Goal: Browse casually: Explore the website without a specific task or goal

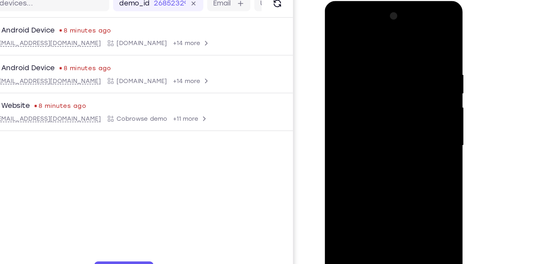
click at [365, 152] on div at bounding box center [369, 95] width 81 height 180
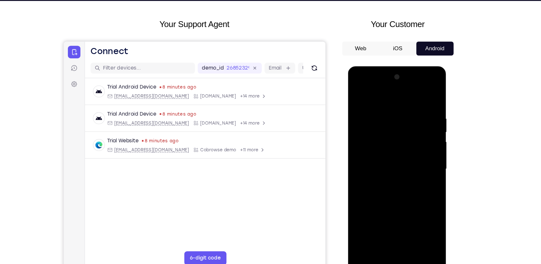
scroll to position [25, 0]
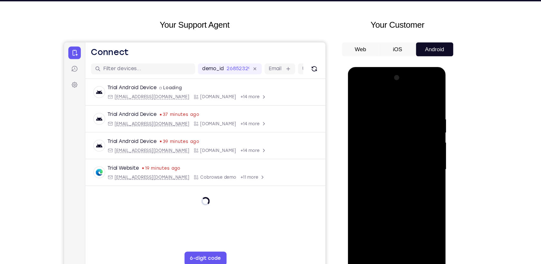
click at [391, 249] on div at bounding box center [393, 162] width 81 height 180
click at [419, 222] on div at bounding box center [393, 162] width 81 height 180
click at [369, 95] on div at bounding box center [393, 162] width 81 height 180
click at [420, 156] on div at bounding box center [393, 162] width 81 height 180
click at [385, 172] on div at bounding box center [393, 162] width 81 height 180
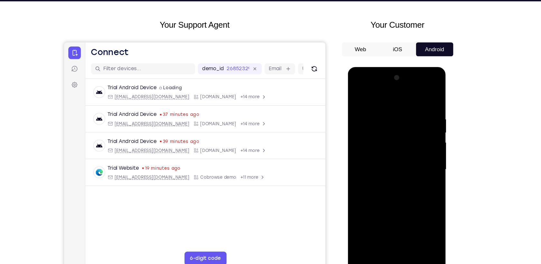
click at [394, 155] on div at bounding box center [393, 162] width 81 height 180
click at [389, 150] on div at bounding box center [393, 162] width 81 height 180
click at [383, 162] on div at bounding box center [393, 162] width 81 height 180
click at [393, 183] on div at bounding box center [393, 162] width 81 height 180
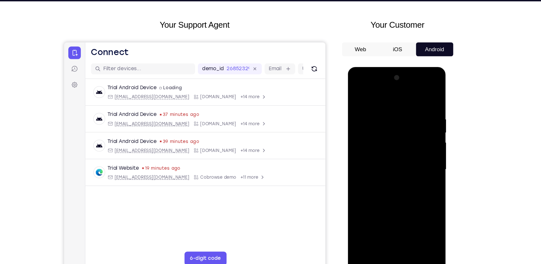
drag, startPoint x: 368, startPoint y: 98, endPoint x: 474, endPoint y: 110, distance: 106.5
click at [439, 110] on html "Online web based iOS Simulators and Android Emulators. Run iPhone, iPad, Mobile…" at bounding box center [394, 163] width 92 height 193
click at [411, 188] on div at bounding box center [393, 162] width 81 height 180
click at [424, 235] on div at bounding box center [393, 162] width 81 height 180
click at [364, 237] on div at bounding box center [393, 162] width 81 height 180
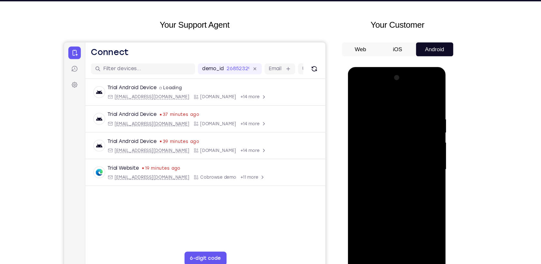
click at [375, 238] on div at bounding box center [393, 162] width 81 height 180
click at [377, 96] on div at bounding box center [393, 162] width 81 height 180
click at [375, 129] on div at bounding box center [393, 162] width 81 height 180
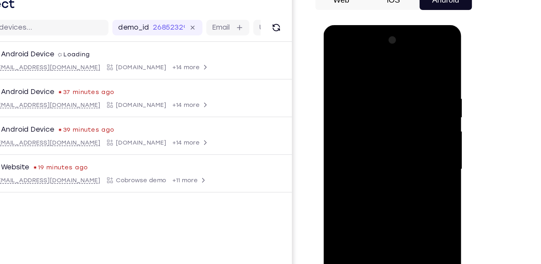
scroll to position [25, 0]
click at [391, 128] on div at bounding box center [368, 120] width 81 height 180
click at [404, 38] on div at bounding box center [368, 120] width 81 height 180
click at [336, 128] on div at bounding box center [368, 120] width 81 height 180
click at [403, 36] on div at bounding box center [368, 120] width 81 height 180
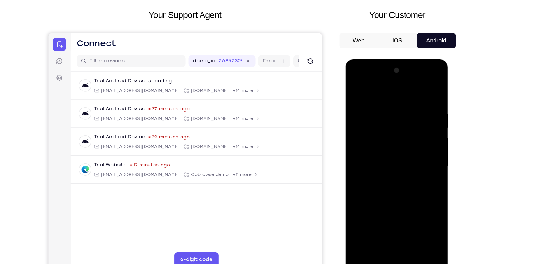
scroll to position [24, 0]
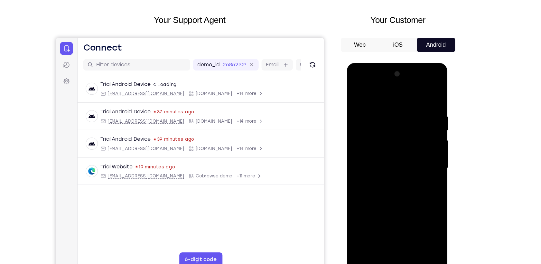
click at [357, 91] on div at bounding box center [392, 158] width 81 height 180
click at [376, 105] on div at bounding box center [392, 158] width 81 height 180
click at [409, 135] on div at bounding box center [392, 158] width 81 height 180
click at [357, 92] on div at bounding box center [392, 158] width 81 height 180
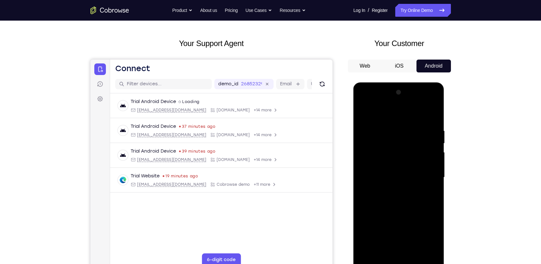
click at [364, 113] on div at bounding box center [398, 177] width 81 height 180
click at [433, 112] on div at bounding box center [398, 177] width 81 height 180
click at [368, 253] on div at bounding box center [398, 177] width 81 height 180
click at [368, 254] on div at bounding box center [398, 177] width 81 height 180
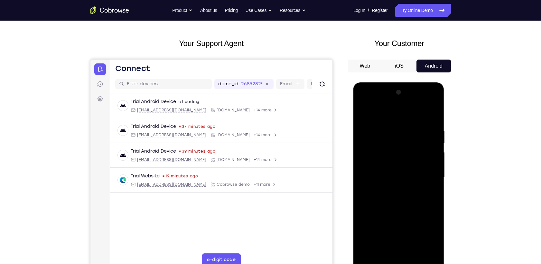
drag, startPoint x: 398, startPoint y: 117, endPoint x: 401, endPoint y: 296, distance: 179.2
click at [401, 263] on html "Online web based iOS Simulators and Android Emulators. Run iPhone, iPad, Mobile…" at bounding box center [399, 178] width 92 height 193
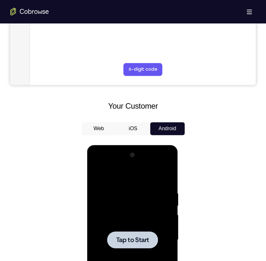
scroll to position [282, 0]
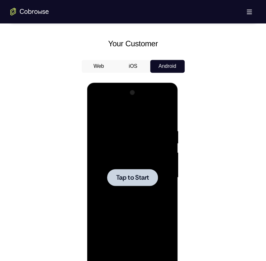
click at [162, 187] on div at bounding box center [132, 178] width 81 height 180
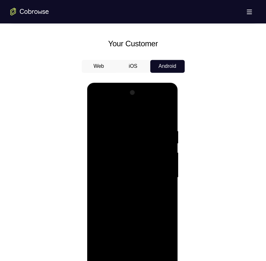
click at [132, 263] on div at bounding box center [132, 178] width 81 height 180
click at [160, 232] on div at bounding box center [132, 178] width 81 height 180
click at [109, 111] on div at bounding box center [132, 178] width 81 height 180
click at [160, 174] on div at bounding box center [132, 178] width 81 height 180
click at [127, 188] on div at bounding box center [132, 178] width 81 height 180
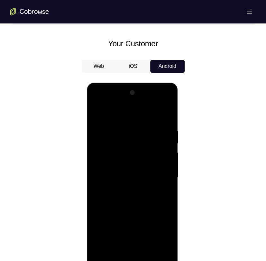
click at [131, 170] on div at bounding box center [132, 178] width 81 height 180
click at [121, 165] on div at bounding box center [132, 178] width 81 height 180
click at [118, 176] on div at bounding box center [132, 178] width 81 height 180
click at [140, 201] on div at bounding box center [132, 178] width 81 height 180
click at [150, 198] on div at bounding box center [132, 178] width 81 height 180
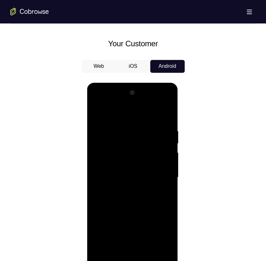
drag, startPoint x: 113, startPoint y: 116, endPoint x: 216, endPoint y: 113, distance: 103.6
click at [179, 113] on html "Online web based iOS Simulators and Android Emulators. Run iPhone, iPad, Mobile…" at bounding box center [133, 179] width 92 height 193
click at [147, 194] on div at bounding box center [132, 178] width 81 height 180
click at [132, 201] on div at bounding box center [132, 178] width 81 height 180
click at [142, 196] on div at bounding box center [132, 178] width 81 height 180
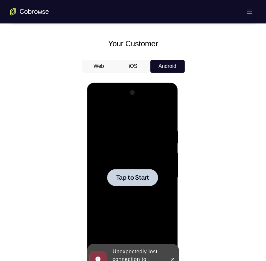
click at [127, 165] on div at bounding box center [132, 178] width 81 height 180
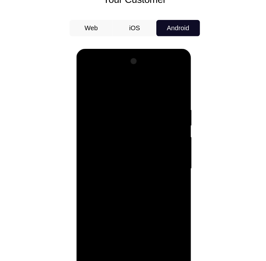
click at [121, 231] on div at bounding box center [121, 144] width 81 height 180
click at [151, 199] on div at bounding box center [121, 144] width 81 height 180
click at [106, 85] on div at bounding box center [121, 144] width 81 height 180
click at [148, 143] on div at bounding box center [121, 144] width 81 height 180
click at [114, 157] on div at bounding box center [121, 144] width 81 height 180
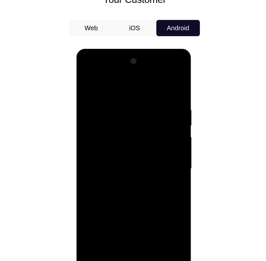
click at [136, 138] on div at bounding box center [121, 144] width 81 height 180
click at [126, 130] on div at bounding box center [121, 144] width 81 height 180
click at [126, 144] on div at bounding box center [121, 144] width 81 height 180
click at [127, 162] on div at bounding box center [121, 144] width 81 height 180
click at [118, 165] on div at bounding box center [121, 144] width 81 height 180
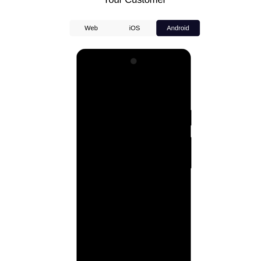
drag, startPoint x: 94, startPoint y: 82, endPoint x: 232, endPoint y: 85, distance: 137.7
click at [168, 85] on html "Online web based iOS Simulators and Android Emulators. Run iPhone, iPad, Mobile…" at bounding box center [123, 145] width 92 height 193
drag, startPoint x: 106, startPoint y: 78, endPoint x: 169, endPoint y: 82, distance: 63.2
click at [168, 82] on html "Online web based iOS Simulators and Android Emulators. Run iPhone, iPad, Mobile…" at bounding box center [123, 145] width 92 height 193
click at [152, 151] on div at bounding box center [121, 144] width 81 height 180
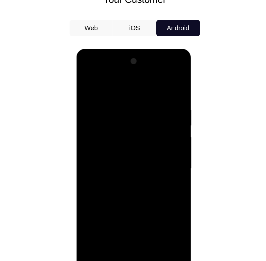
click at [127, 142] on div at bounding box center [121, 144] width 81 height 180
click at [131, 168] on div at bounding box center [121, 144] width 81 height 180
click at [124, 161] on div at bounding box center [121, 144] width 81 height 180
click at [147, 167] on div at bounding box center [121, 144] width 81 height 180
click at [106, 221] on div at bounding box center [121, 144] width 81 height 180
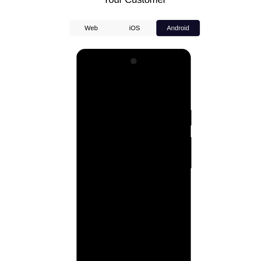
click at [137, 78] on div at bounding box center [121, 144] width 81 height 180
click at [104, 108] on div at bounding box center [121, 144] width 81 height 180
drag, startPoint x: 148, startPoint y: 151, endPoint x: 99, endPoint y: 151, distance: 48.6
click at [99, 151] on div at bounding box center [121, 144] width 81 height 180
click at [144, 154] on div at bounding box center [121, 144] width 81 height 180
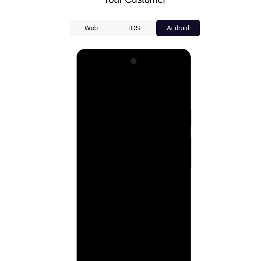
click at [158, 63] on div at bounding box center [121, 144] width 81 height 180
click at [156, 150] on div at bounding box center [121, 144] width 81 height 180
click at [155, 63] on div at bounding box center [121, 144] width 81 height 180
click at [131, 153] on div at bounding box center [121, 144] width 81 height 180
click at [158, 65] on div at bounding box center [121, 144] width 81 height 180
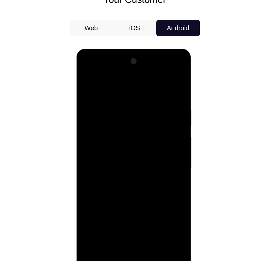
drag, startPoint x: 101, startPoint y: 152, endPoint x: 153, endPoint y: 154, distance: 51.8
click at [153, 154] on div at bounding box center [121, 144] width 81 height 180
drag, startPoint x: 145, startPoint y: 152, endPoint x: 78, endPoint y: 153, distance: 66.6
click at [78, 153] on div at bounding box center [122, 145] width 91 height 192
drag, startPoint x: 128, startPoint y: 191, endPoint x: 131, endPoint y: 124, distance: 67.0
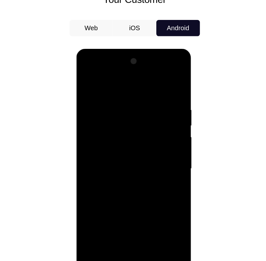
click at [131, 124] on div at bounding box center [121, 144] width 81 height 180
click at [147, 164] on div at bounding box center [121, 144] width 81 height 180
click at [124, 162] on div at bounding box center [121, 144] width 81 height 180
drag, startPoint x: 137, startPoint y: 159, endPoint x: 134, endPoint y: 207, distance: 48.1
click at [134, 207] on div at bounding box center [121, 144] width 81 height 180
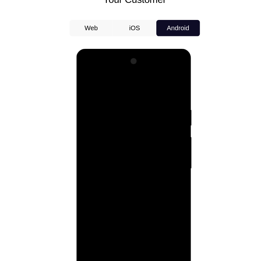
click at [86, 77] on div at bounding box center [121, 144] width 81 height 180
click at [153, 77] on div at bounding box center [121, 144] width 81 height 180
click at [92, 220] on div at bounding box center [121, 144] width 81 height 180
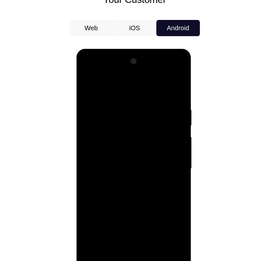
drag, startPoint x: 92, startPoint y: 220, endPoint x: 269, endPoint y: 190, distance: 180.0
click at [92, 220] on div at bounding box center [121, 144] width 81 height 180
click at [134, 218] on div at bounding box center [121, 144] width 81 height 180
click at [126, 178] on div at bounding box center [121, 144] width 81 height 180
drag, startPoint x: 133, startPoint y: 201, endPoint x: 151, endPoint y: 100, distance: 102.4
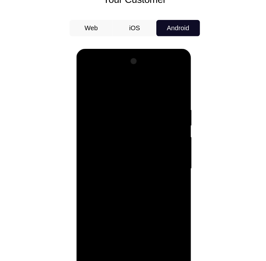
click at [151, 100] on div at bounding box center [121, 144] width 81 height 180
drag, startPoint x: 136, startPoint y: 210, endPoint x: 158, endPoint y: 79, distance: 132.7
click at [158, 79] on div at bounding box center [121, 144] width 81 height 180
drag, startPoint x: 129, startPoint y: 214, endPoint x: 156, endPoint y: 78, distance: 139.1
click at [156, 78] on div at bounding box center [121, 144] width 81 height 180
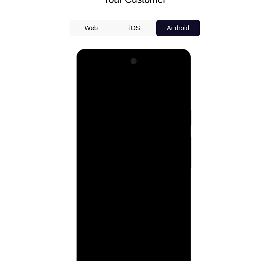
drag, startPoint x: 126, startPoint y: 207, endPoint x: 147, endPoint y: 126, distance: 83.9
click at [147, 126] on div at bounding box center [121, 144] width 81 height 180
drag, startPoint x: 133, startPoint y: 200, endPoint x: 146, endPoint y: 137, distance: 64.1
click at [146, 137] on div at bounding box center [121, 144] width 81 height 180
drag, startPoint x: 122, startPoint y: 191, endPoint x: 141, endPoint y: 132, distance: 62.9
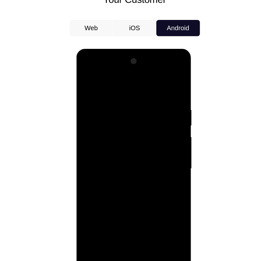
click at [141, 132] on div at bounding box center [121, 144] width 81 height 180
drag, startPoint x: 131, startPoint y: 204, endPoint x: 142, endPoint y: 161, distance: 44.9
click at [142, 161] on div at bounding box center [121, 144] width 81 height 180
drag, startPoint x: 115, startPoint y: 207, endPoint x: 125, endPoint y: 229, distance: 24.8
click at [125, 229] on div at bounding box center [121, 144] width 81 height 180
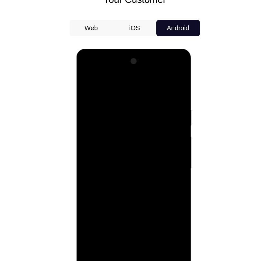
click at [114, 172] on div at bounding box center [121, 144] width 81 height 180
click at [87, 78] on div at bounding box center [121, 144] width 81 height 180
drag, startPoint x: 136, startPoint y: 208, endPoint x: 141, endPoint y: 137, distance: 71.3
click at [141, 137] on div at bounding box center [121, 144] width 81 height 180
drag, startPoint x: 118, startPoint y: 212, endPoint x: 146, endPoint y: 142, distance: 75.3
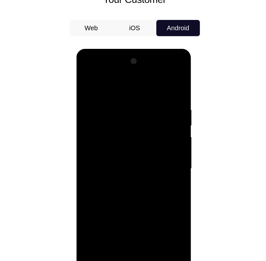
click at [146, 142] on div at bounding box center [121, 144] width 81 height 180
drag, startPoint x: 132, startPoint y: 200, endPoint x: 137, endPoint y: 146, distance: 54.0
click at [137, 146] on div at bounding box center [121, 144] width 81 height 180
drag, startPoint x: 116, startPoint y: 205, endPoint x: 134, endPoint y: 154, distance: 53.8
click at [134, 154] on div at bounding box center [121, 144] width 81 height 180
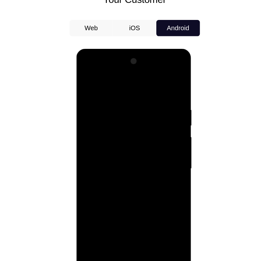
drag, startPoint x: 132, startPoint y: 191, endPoint x: 138, endPoint y: 163, distance: 29.3
click at [138, 163] on div at bounding box center [121, 144] width 81 height 180
drag, startPoint x: 126, startPoint y: 221, endPoint x: 152, endPoint y: 147, distance: 78.4
click at [152, 147] on div at bounding box center [121, 144] width 81 height 180
drag, startPoint x: 131, startPoint y: 204, endPoint x: 155, endPoint y: 140, distance: 68.6
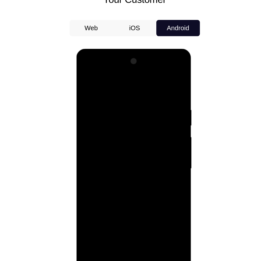
click at [155, 140] on div at bounding box center [121, 144] width 81 height 180
drag, startPoint x: 130, startPoint y: 208, endPoint x: 149, endPoint y: 146, distance: 65.1
click at [149, 146] on div at bounding box center [121, 144] width 81 height 180
drag, startPoint x: 117, startPoint y: 201, endPoint x: 137, endPoint y: 145, distance: 59.2
click at [137, 145] on div at bounding box center [121, 144] width 81 height 180
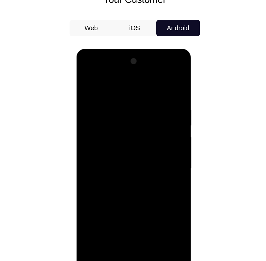
drag, startPoint x: 124, startPoint y: 212, endPoint x: 142, endPoint y: 142, distance: 72.3
click at [142, 142] on div at bounding box center [121, 144] width 81 height 180
drag, startPoint x: 116, startPoint y: 207, endPoint x: 141, endPoint y: 144, distance: 67.3
click at [141, 144] on div at bounding box center [121, 144] width 81 height 180
drag, startPoint x: 124, startPoint y: 204, endPoint x: 136, endPoint y: 139, distance: 66.4
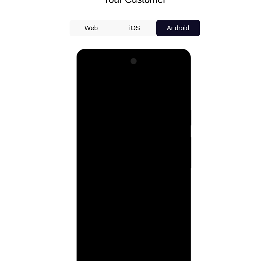
click at [136, 139] on div at bounding box center [121, 144] width 81 height 180
drag, startPoint x: 117, startPoint y: 217, endPoint x: 131, endPoint y: 145, distance: 73.8
click at [131, 145] on div at bounding box center [121, 144] width 81 height 180
drag, startPoint x: 120, startPoint y: 212, endPoint x: 134, endPoint y: 150, distance: 63.7
click at [134, 150] on div at bounding box center [121, 144] width 81 height 180
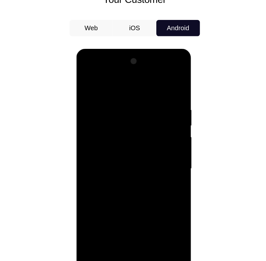
drag, startPoint x: 120, startPoint y: 211, endPoint x: 135, endPoint y: 148, distance: 64.8
click at [135, 148] on div at bounding box center [121, 144] width 81 height 180
drag, startPoint x: 119, startPoint y: 210, endPoint x: 135, endPoint y: 159, distance: 53.6
click at [135, 159] on div at bounding box center [121, 144] width 81 height 180
drag, startPoint x: 120, startPoint y: 213, endPoint x: 135, endPoint y: 152, distance: 62.3
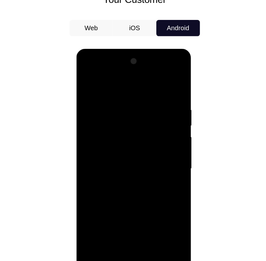
click at [135, 152] on div at bounding box center [121, 144] width 81 height 180
drag, startPoint x: 126, startPoint y: 207, endPoint x: 137, endPoint y: 147, distance: 60.5
click at [137, 147] on div at bounding box center [121, 144] width 81 height 180
drag, startPoint x: 124, startPoint y: 214, endPoint x: 138, endPoint y: 145, distance: 70.2
click at [138, 145] on div at bounding box center [121, 144] width 81 height 180
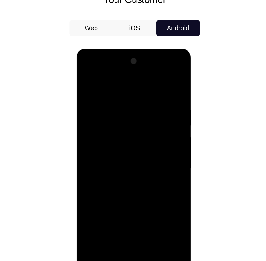
drag, startPoint x: 124, startPoint y: 210, endPoint x: 139, endPoint y: 150, distance: 62.8
click at [139, 150] on div at bounding box center [121, 144] width 81 height 180
drag, startPoint x: 122, startPoint y: 212, endPoint x: 135, endPoint y: 155, distance: 58.2
click at [135, 155] on div at bounding box center [121, 144] width 81 height 180
drag, startPoint x: 121, startPoint y: 212, endPoint x: 130, endPoint y: 172, distance: 40.6
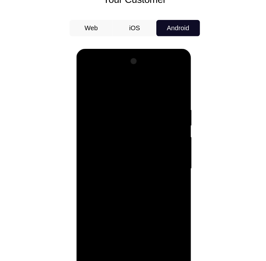
click at [130, 172] on div at bounding box center [121, 144] width 81 height 180
drag, startPoint x: 120, startPoint y: 218, endPoint x: 135, endPoint y: 155, distance: 64.5
click at [135, 155] on div at bounding box center [121, 144] width 81 height 180
drag, startPoint x: 121, startPoint y: 211, endPoint x: 134, endPoint y: 160, distance: 52.7
click at [134, 160] on div at bounding box center [121, 144] width 81 height 180
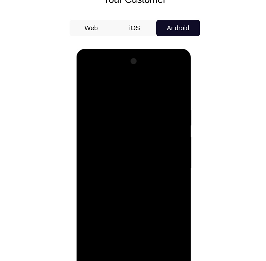
drag, startPoint x: 121, startPoint y: 207, endPoint x: 136, endPoint y: 155, distance: 54.7
click at [136, 155] on div at bounding box center [121, 144] width 81 height 180
drag, startPoint x: 120, startPoint y: 217, endPoint x: 138, endPoint y: 160, distance: 60.1
click at [138, 160] on div at bounding box center [121, 144] width 81 height 180
drag, startPoint x: 121, startPoint y: 213, endPoint x: 136, endPoint y: 156, distance: 59.4
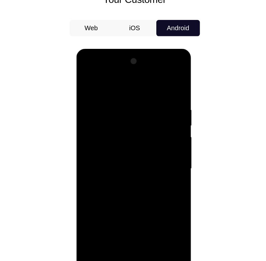
click at [136, 156] on div at bounding box center [121, 144] width 81 height 180
drag, startPoint x: 122, startPoint y: 207, endPoint x: 133, endPoint y: 170, distance: 38.9
click at [133, 170] on div at bounding box center [121, 144] width 81 height 180
drag, startPoint x: 126, startPoint y: 204, endPoint x: 137, endPoint y: 168, distance: 37.7
click at [137, 168] on div at bounding box center [121, 144] width 81 height 180
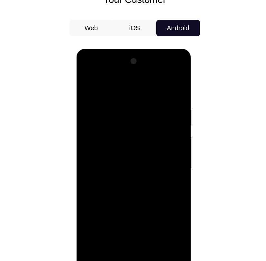
drag, startPoint x: 125, startPoint y: 216, endPoint x: 134, endPoint y: 182, distance: 34.6
click at [134, 182] on div at bounding box center [121, 144] width 81 height 180
drag, startPoint x: 127, startPoint y: 208, endPoint x: 140, endPoint y: 160, distance: 50.3
click at [140, 160] on div at bounding box center [121, 144] width 81 height 180
drag, startPoint x: 127, startPoint y: 207, endPoint x: 140, endPoint y: 158, distance: 50.4
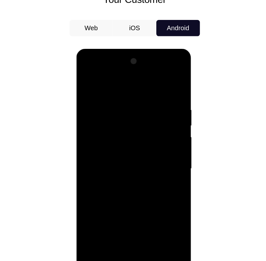
click at [140, 158] on div at bounding box center [121, 144] width 81 height 180
drag, startPoint x: 125, startPoint y: 213, endPoint x: 138, endPoint y: 157, distance: 58.1
click at [138, 157] on div at bounding box center [121, 144] width 81 height 180
drag, startPoint x: 124, startPoint y: 213, endPoint x: 141, endPoint y: 150, distance: 65.9
click at [141, 150] on div at bounding box center [121, 144] width 81 height 180
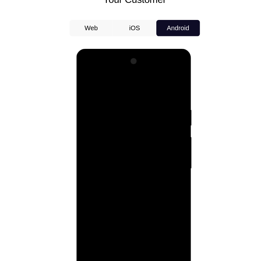
drag, startPoint x: 124, startPoint y: 207, endPoint x: 138, endPoint y: 149, distance: 60.3
click at [138, 149] on div at bounding box center [121, 144] width 81 height 180
drag, startPoint x: 126, startPoint y: 202, endPoint x: 142, endPoint y: 146, distance: 57.9
click at [142, 146] on div at bounding box center [121, 144] width 81 height 180
drag, startPoint x: 128, startPoint y: 210, endPoint x: 150, endPoint y: 130, distance: 82.6
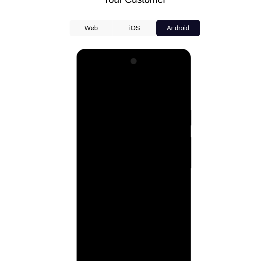
click at [150, 130] on div at bounding box center [121, 144] width 81 height 180
drag, startPoint x: 126, startPoint y: 206, endPoint x: 150, endPoint y: 113, distance: 95.8
click at [150, 113] on div at bounding box center [121, 144] width 81 height 180
click at [88, 78] on div at bounding box center [121, 144] width 81 height 180
click at [107, 216] on div at bounding box center [121, 144] width 81 height 180
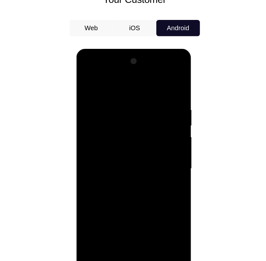
click at [127, 79] on div at bounding box center [121, 144] width 81 height 180
click at [120, 113] on div at bounding box center [121, 144] width 81 height 180
